Goal: Information Seeking & Learning: Check status

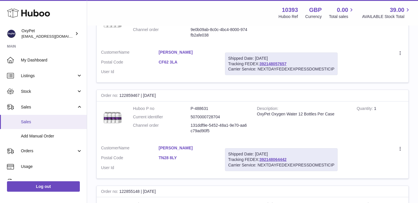
scroll to position [132, 0]
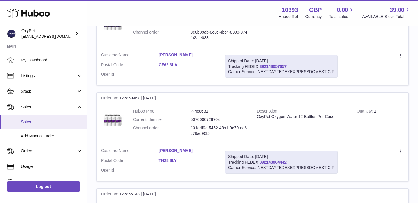
click at [39, 124] on span "Sales" at bounding box center [52, 122] width 62 height 6
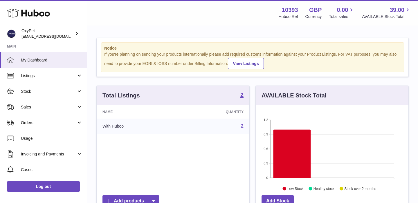
scroll to position [91, 153]
click at [37, 12] on use at bounding box center [28, 13] width 43 height 9
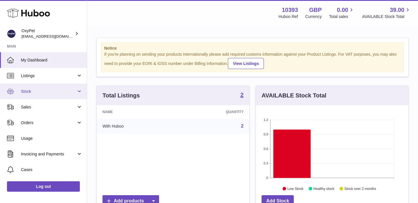
scroll to position [91, 153]
click at [48, 97] on link "Stock" at bounding box center [43, 92] width 87 height 16
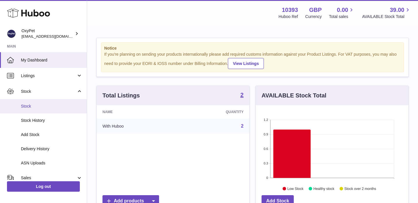
click at [41, 107] on span "Stock" at bounding box center [52, 107] width 62 height 6
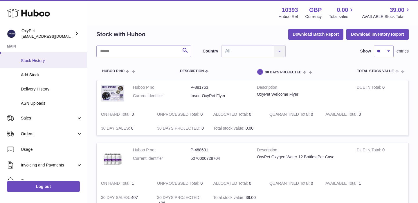
scroll to position [74, 0]
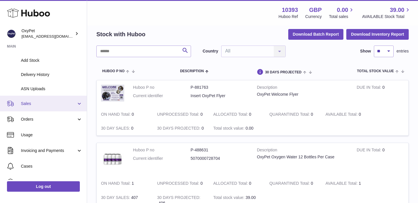
click at [53, 106] on span "Sales" at bounding box center [48, 104] width 55 height 6
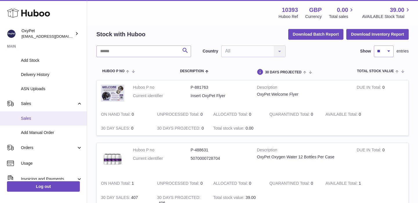
click at [43, 120] on span "Sales" at bounding box center [52, 119] width 62 height 6
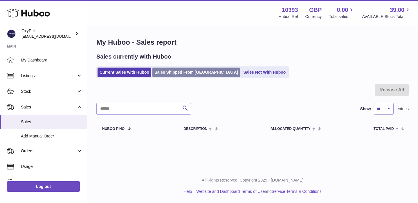
click at [170, 74] on link "Sales Shipped From [GEOGRAPHIC_DATA]" at bounding box center [196, 73] width 88 height 10
